Goal: Task Accomplishment & Management: Manage account settings

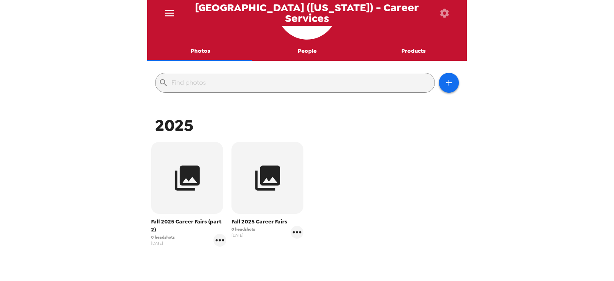
scroll to position [46, 0]
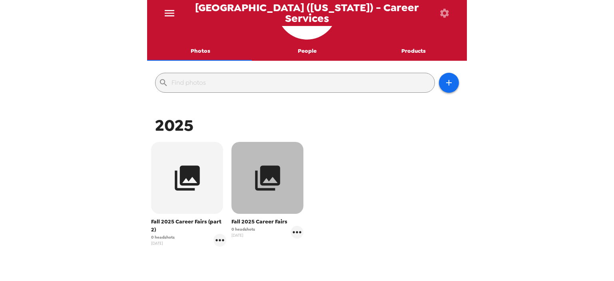
click at [259, 185] on icon "button" at bounding box center [267, 177] width 25 height 25
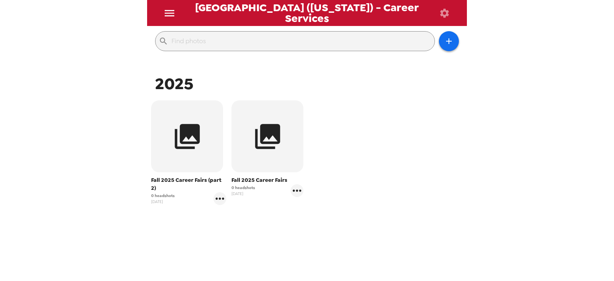
scroll to position [105, 0]
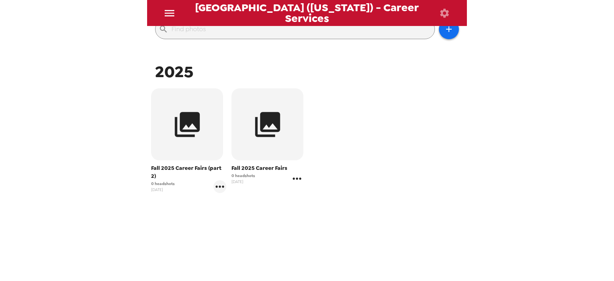
click at [296, 176] on icon "gallery menu" at bounding box center [297, 178] width 13 height 13
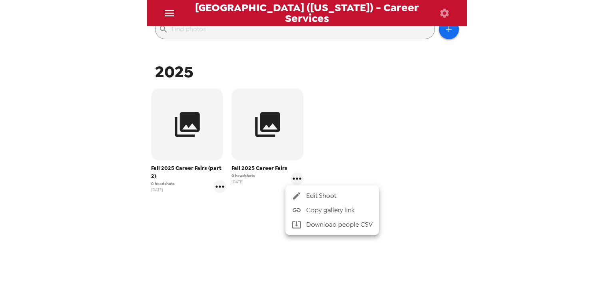
click at [270, 129] on div at bounding box center [307, 140] width 614 height 281
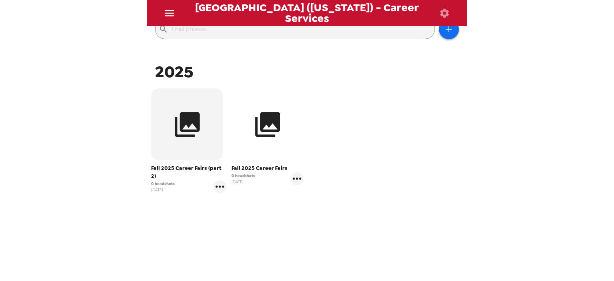
click at [265, 131] on icon "button" at bounding box center [268, 124] width 30 height 30
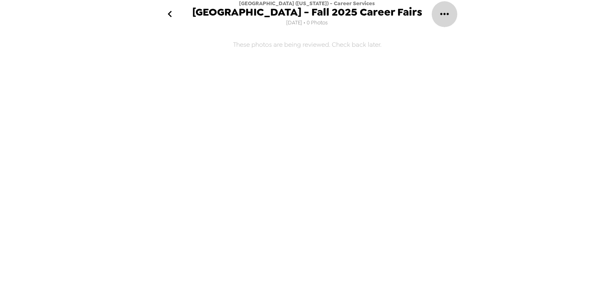
click at [445, 15] on icon "gallery menu" at bounding box center [444, 14] width 8 height 2
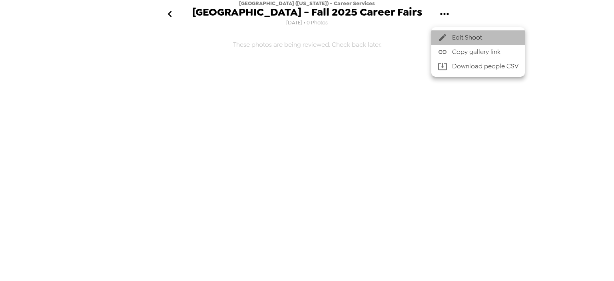
click at [457, 36] on span "Edit Shoot" at bounding box center [485, 38] width 66 height 10
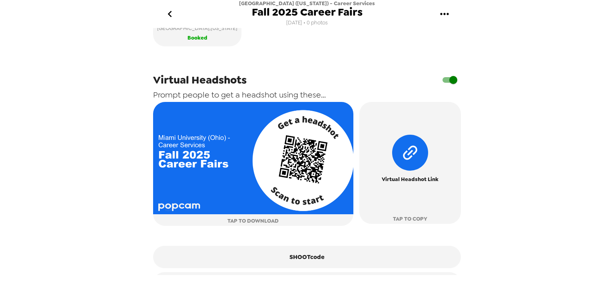
scroll to position [296, 0]
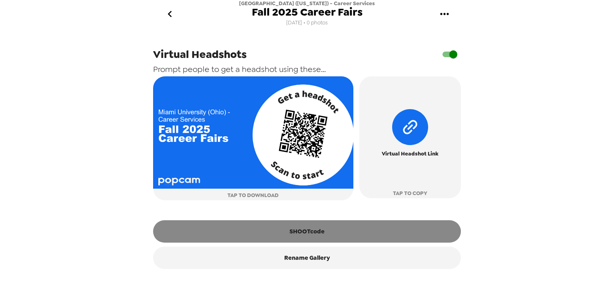
click at [323, 231] on button "SHOOTcode" at bounding box center [307, 231] width 308 height 22
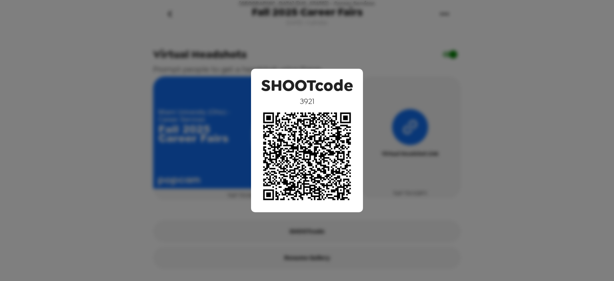
click at [321, 36] on div "SHOOTcode 3921" at bounding box center [307, 140] width 614 height 281
